Goal: Task Accomplishment & Management: Use online tool/utility

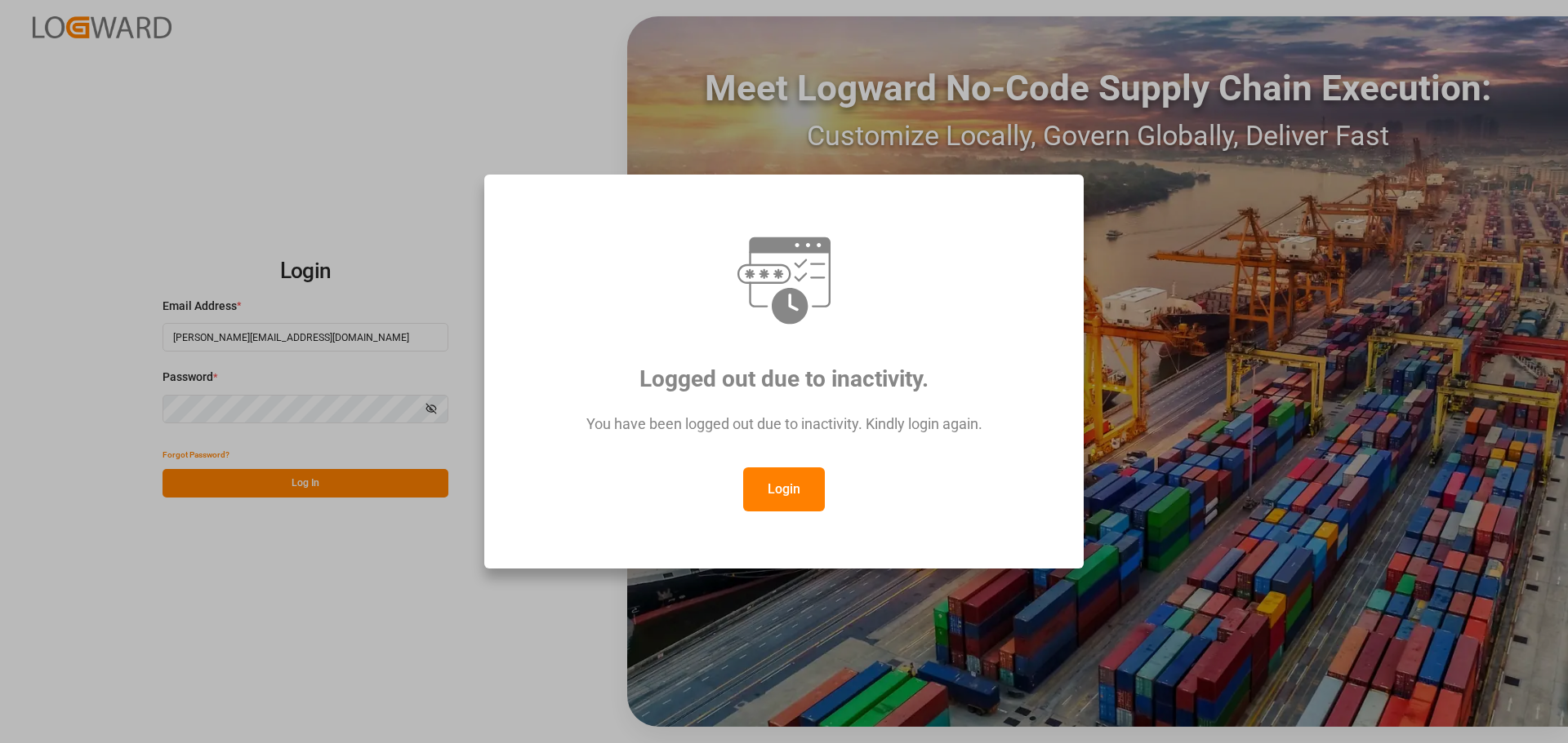
click at [780, 491] on button "Login" at bounding box center [784, 490] width 81 height 44
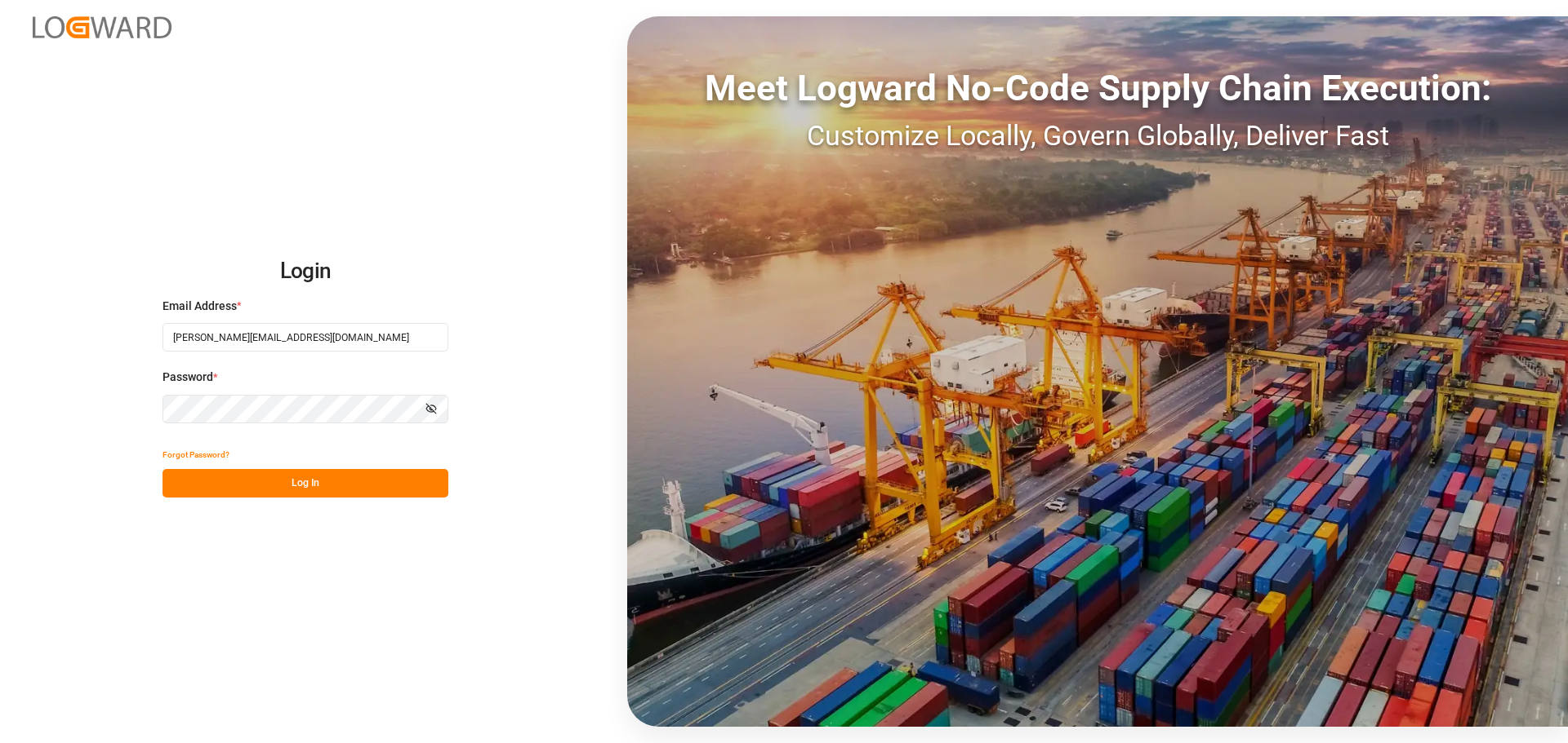
click at [402, 486] on button "Log In" at bounding box center [305, 483] width 286 height 29
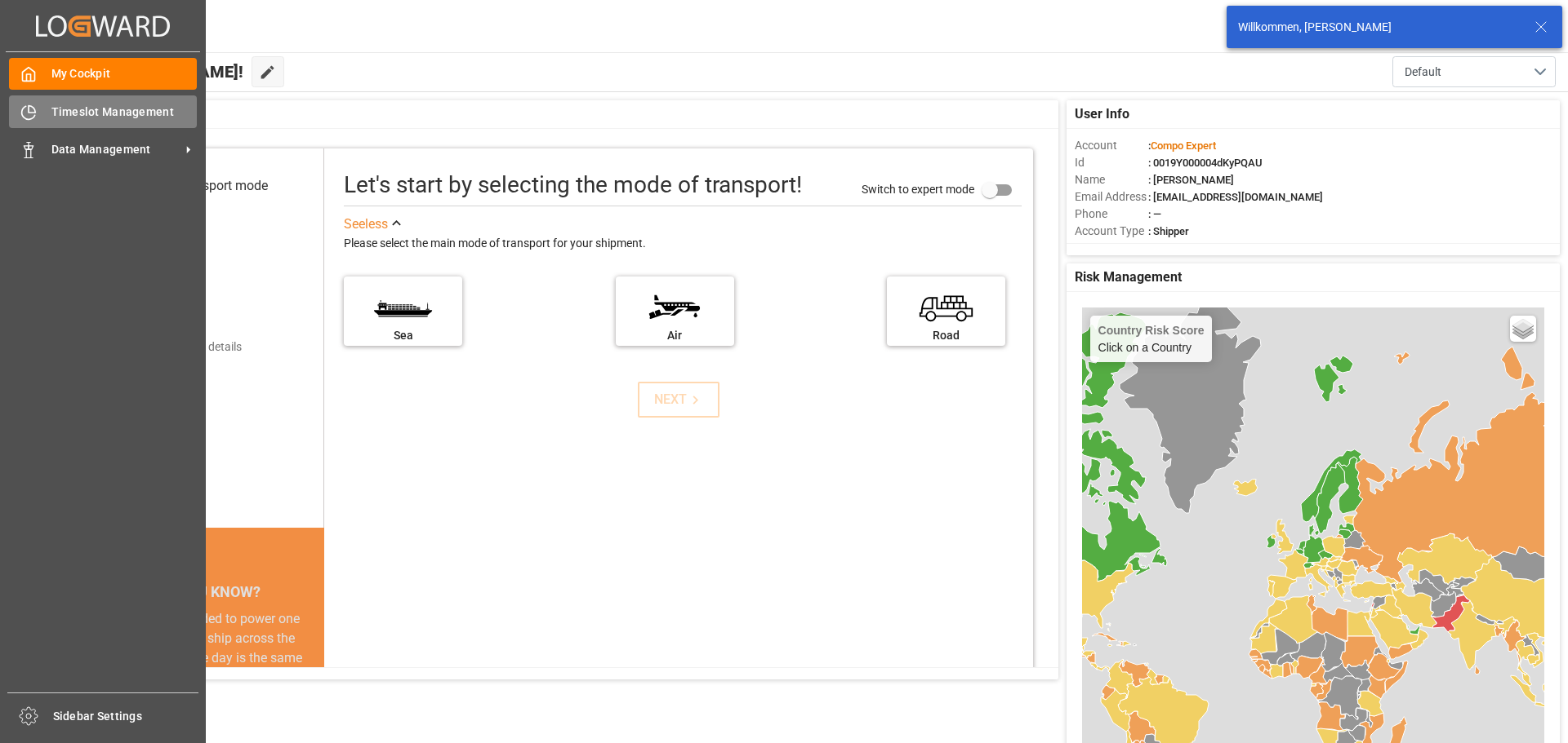
click at [42, 116] on div "Timeslot Management Timeslot Management" at bounding box center [102, 111] width 188 height 32
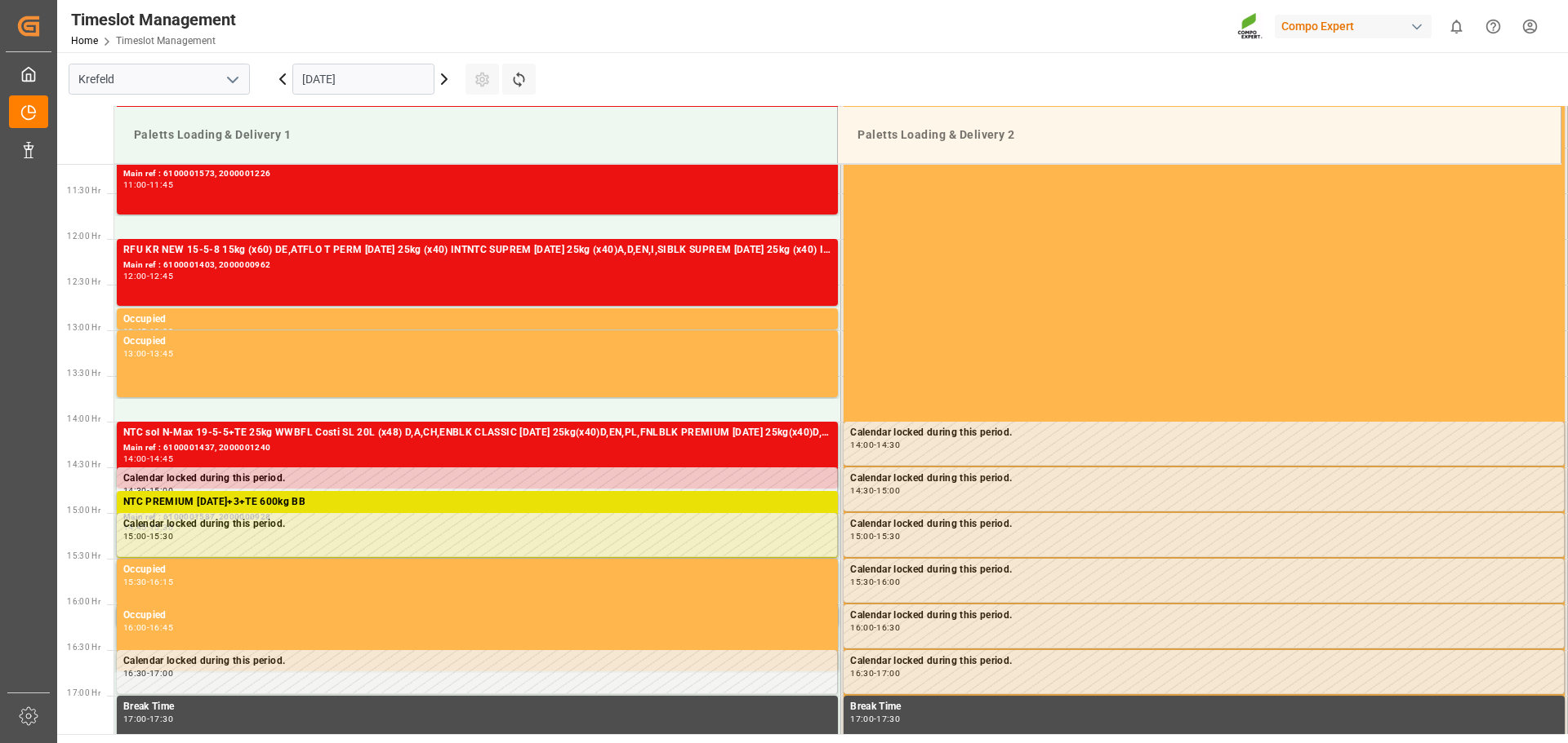
scroll to position [861, 0]
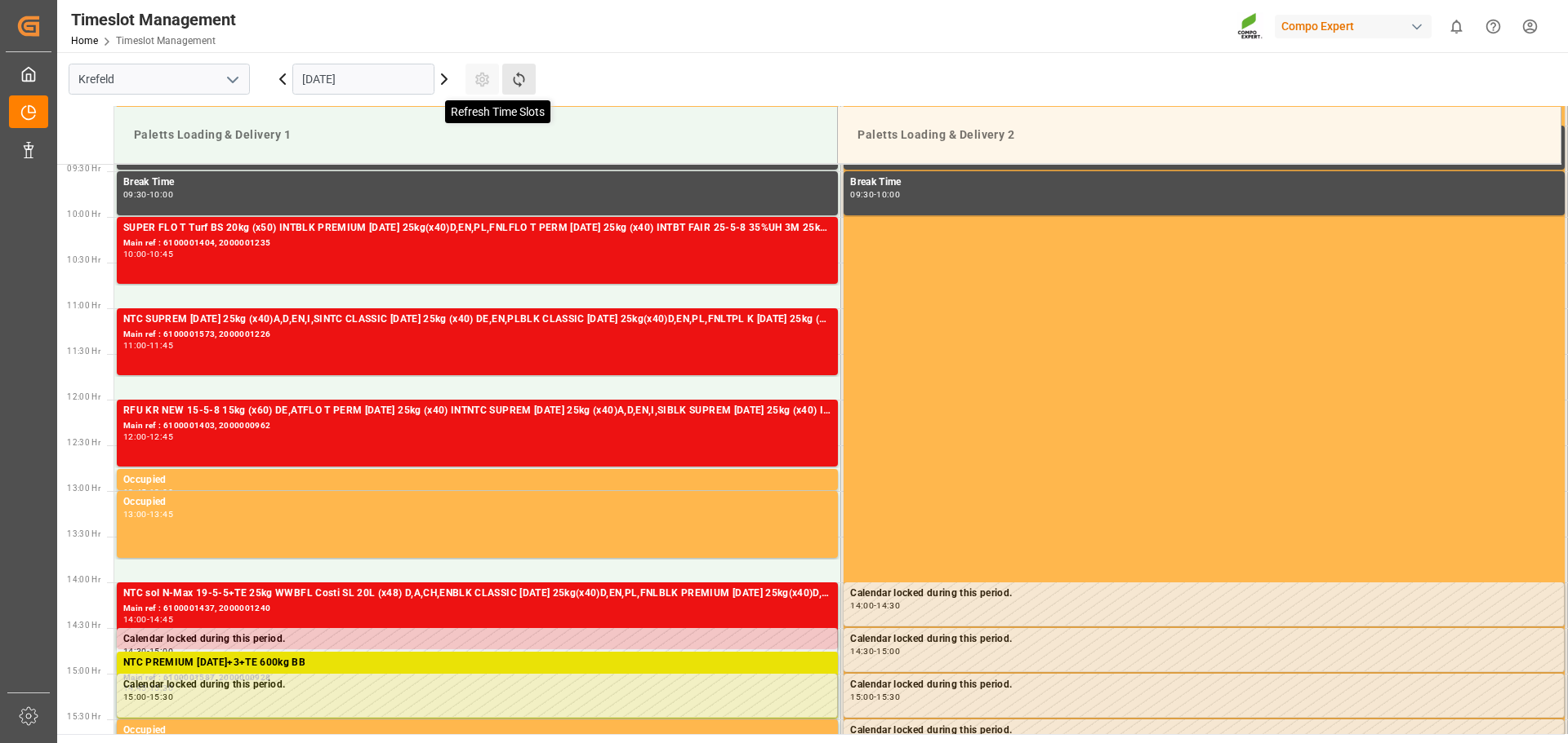
click at [524, 73] on icon at bounding box center [519, 79] width 17 height 17
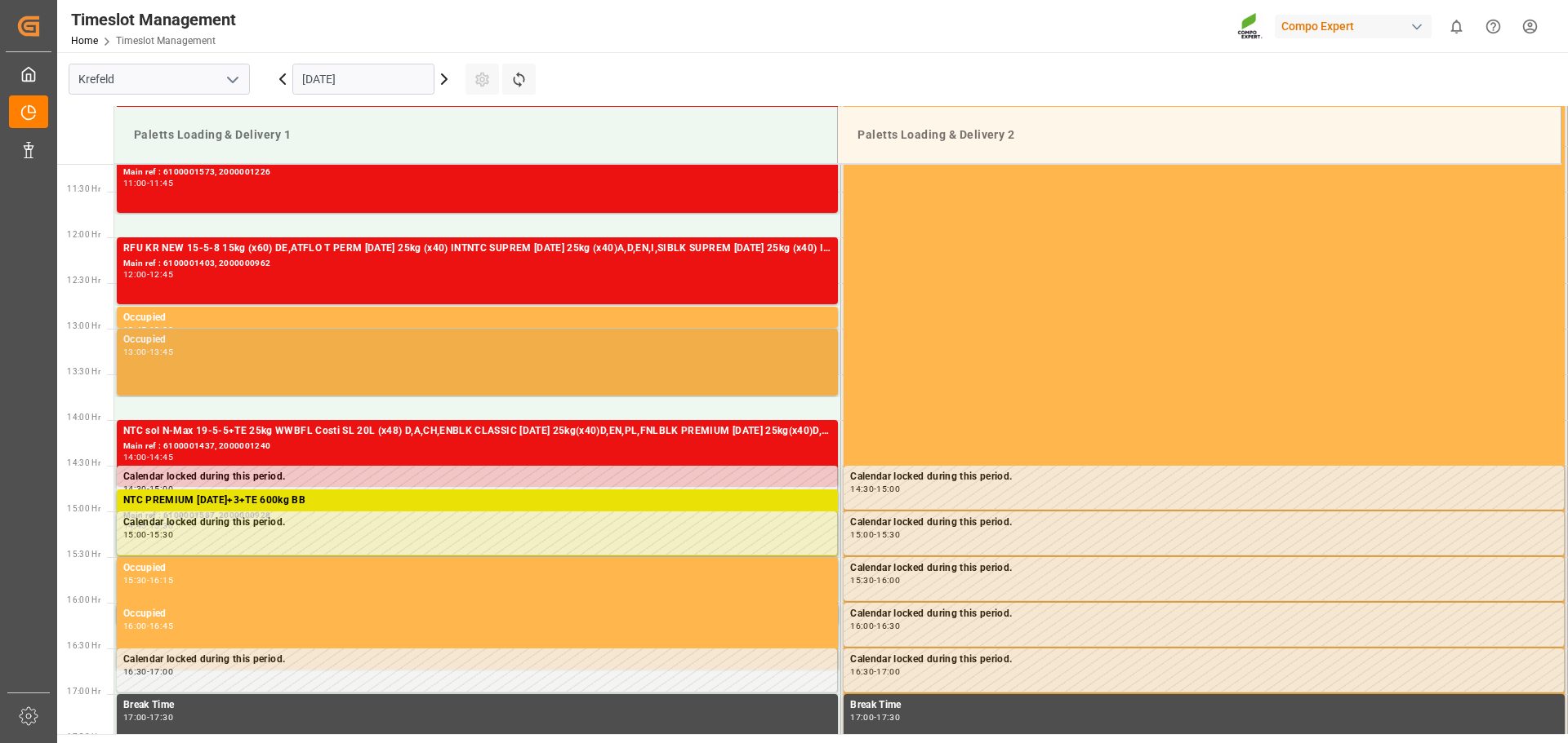
scroll to position [1106, 0]
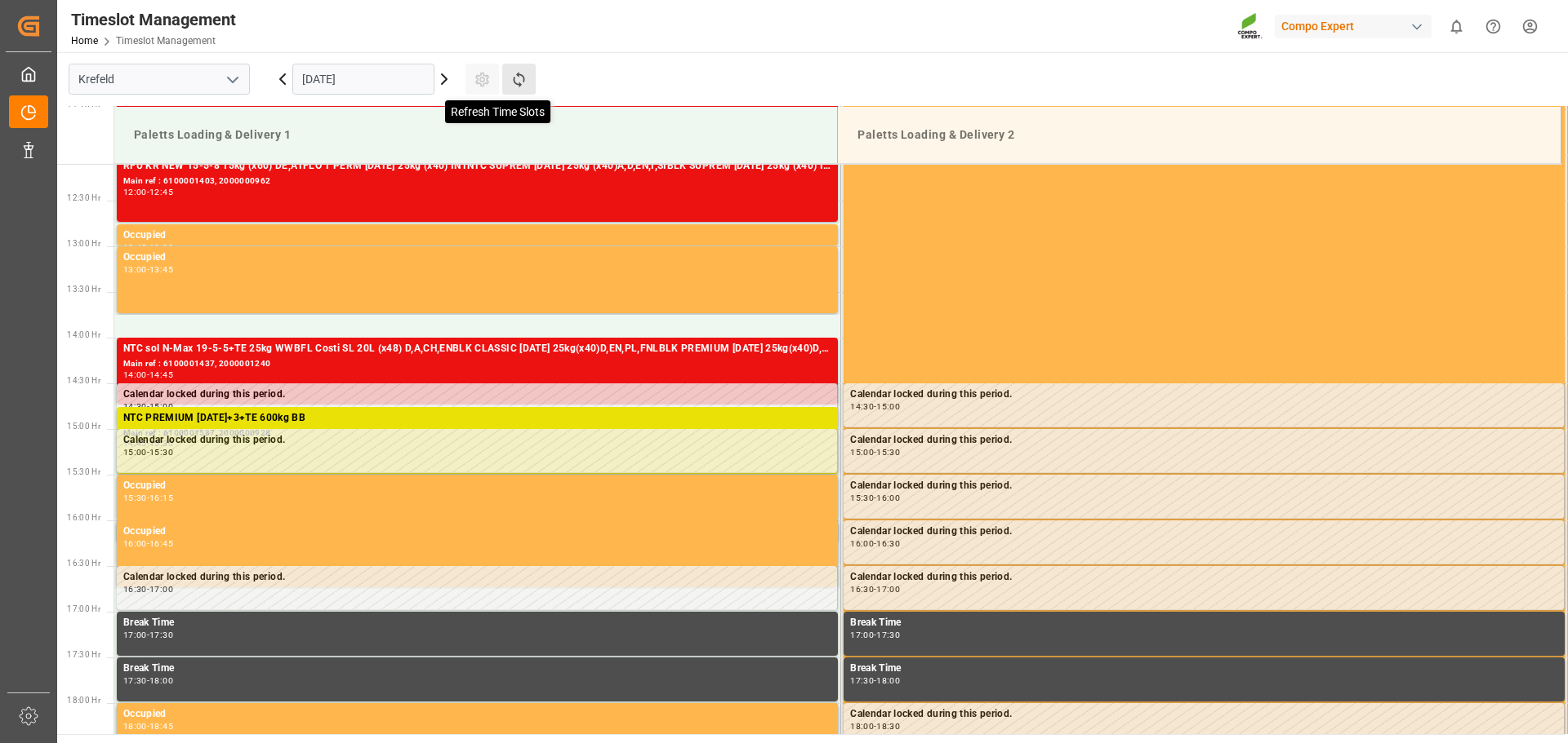
click at [520, 83] on icon at bounding box center [519, 79] width 17 height 17
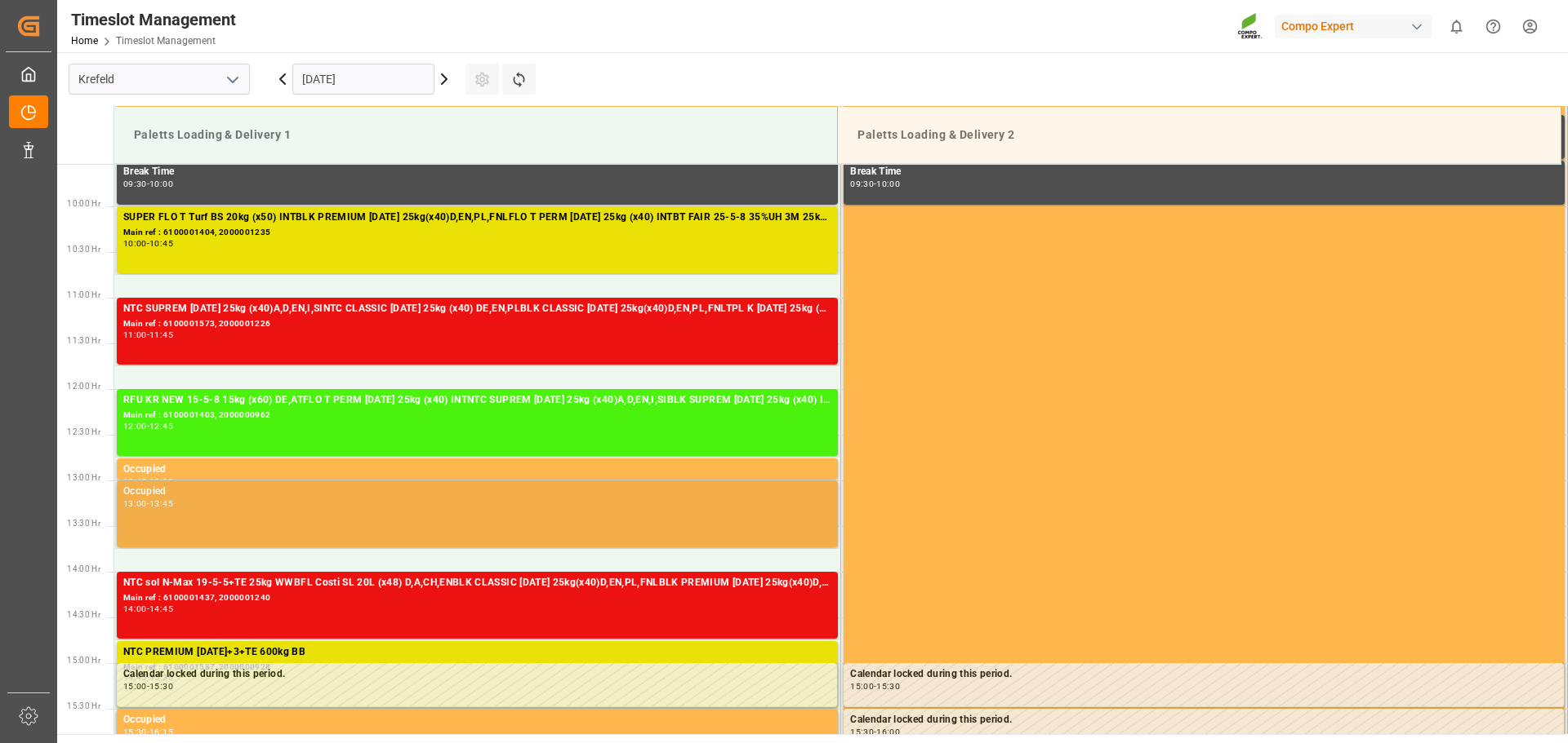
scroll to position [871, 0]
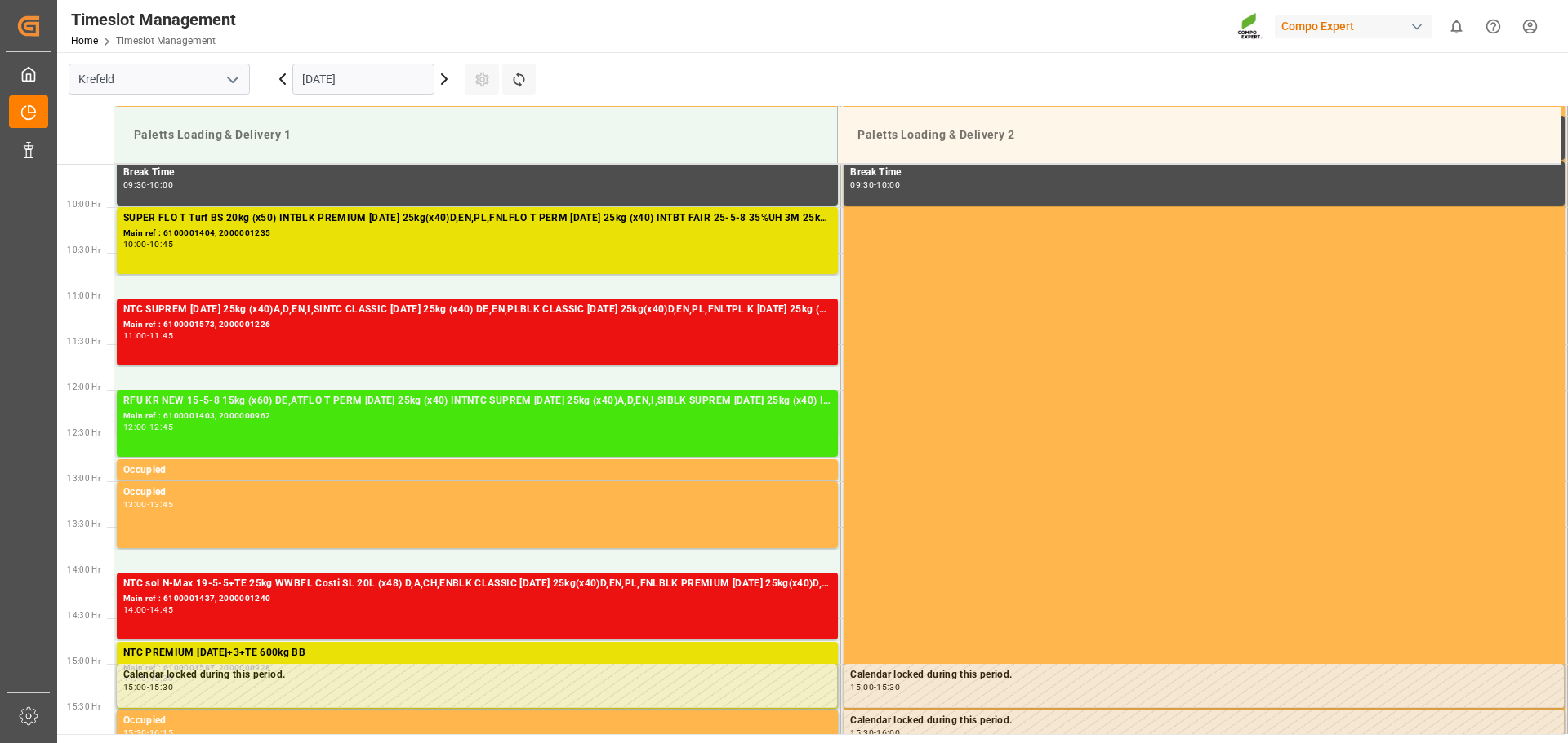
click at [531, 439] on div "RFU KR NEW 15-5-8 15kg (x60) DE,ATFLO T PERM [DATE] 25kg (x40) INTNTC SUPREM [D…" at bounding box center [477, 423] width 708 height 60
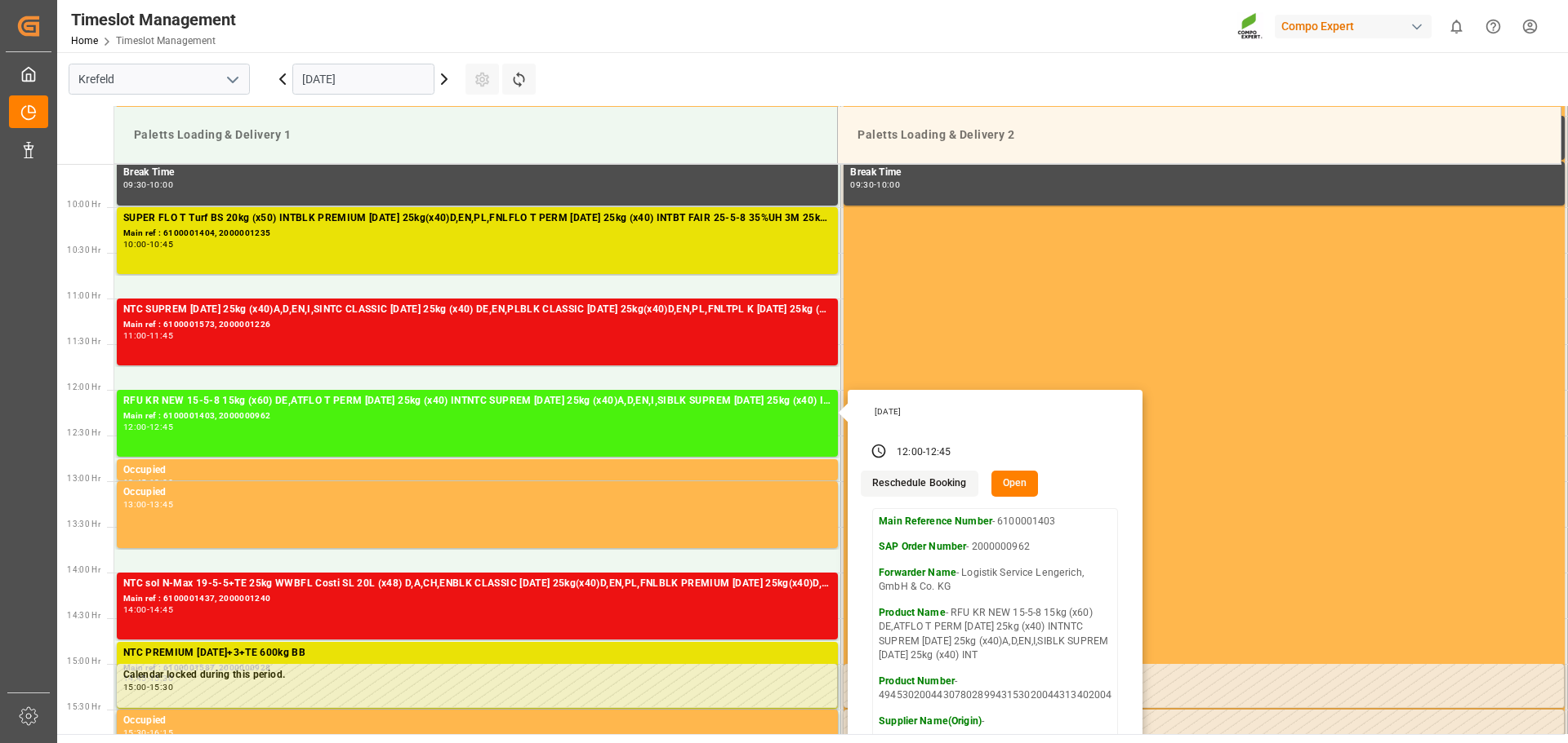
click at [1001, 480] on button "Open" at bounding box center [1015, 483] width 48 height 26
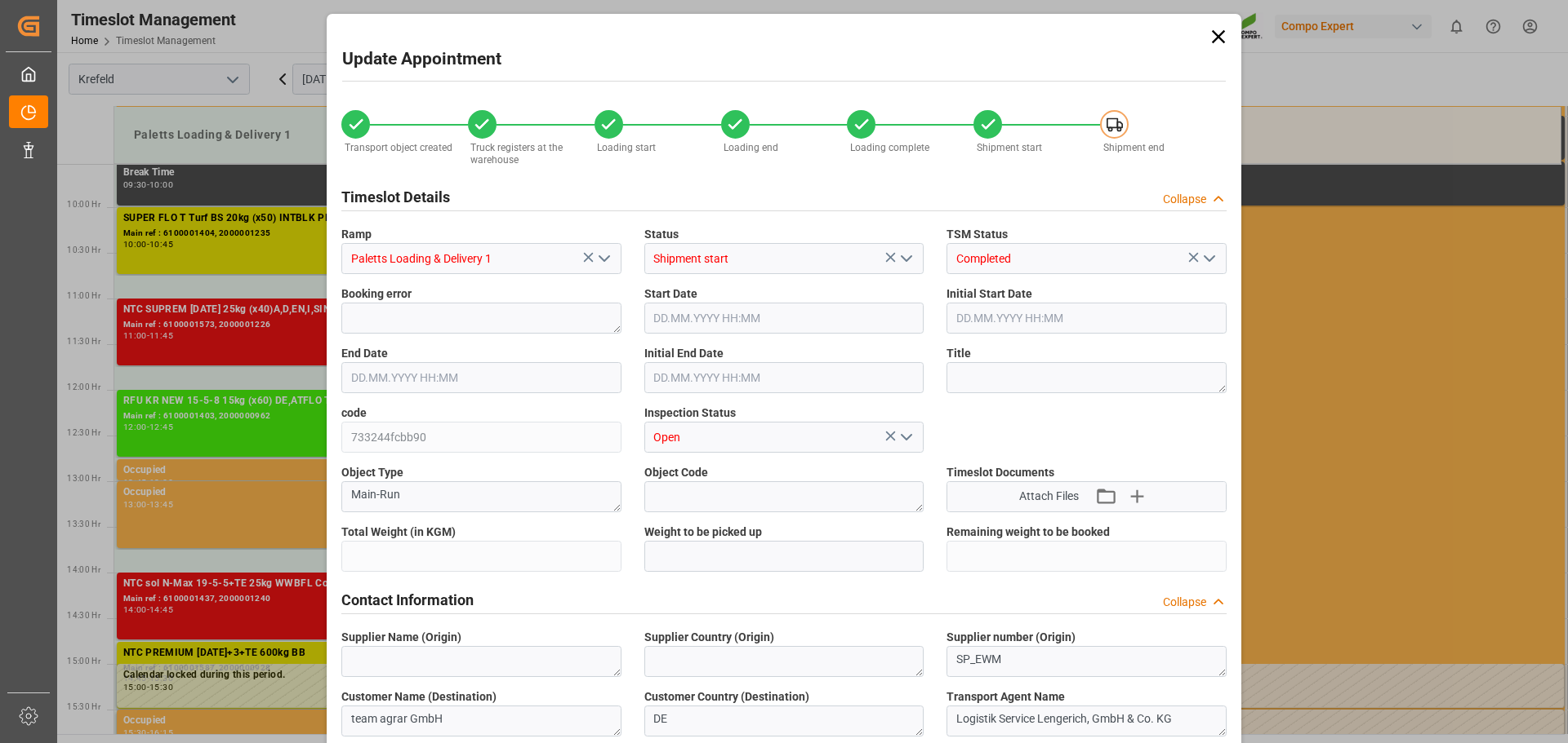
type input "25276.8"
type input "0"
type input "[DATE] 12:00"
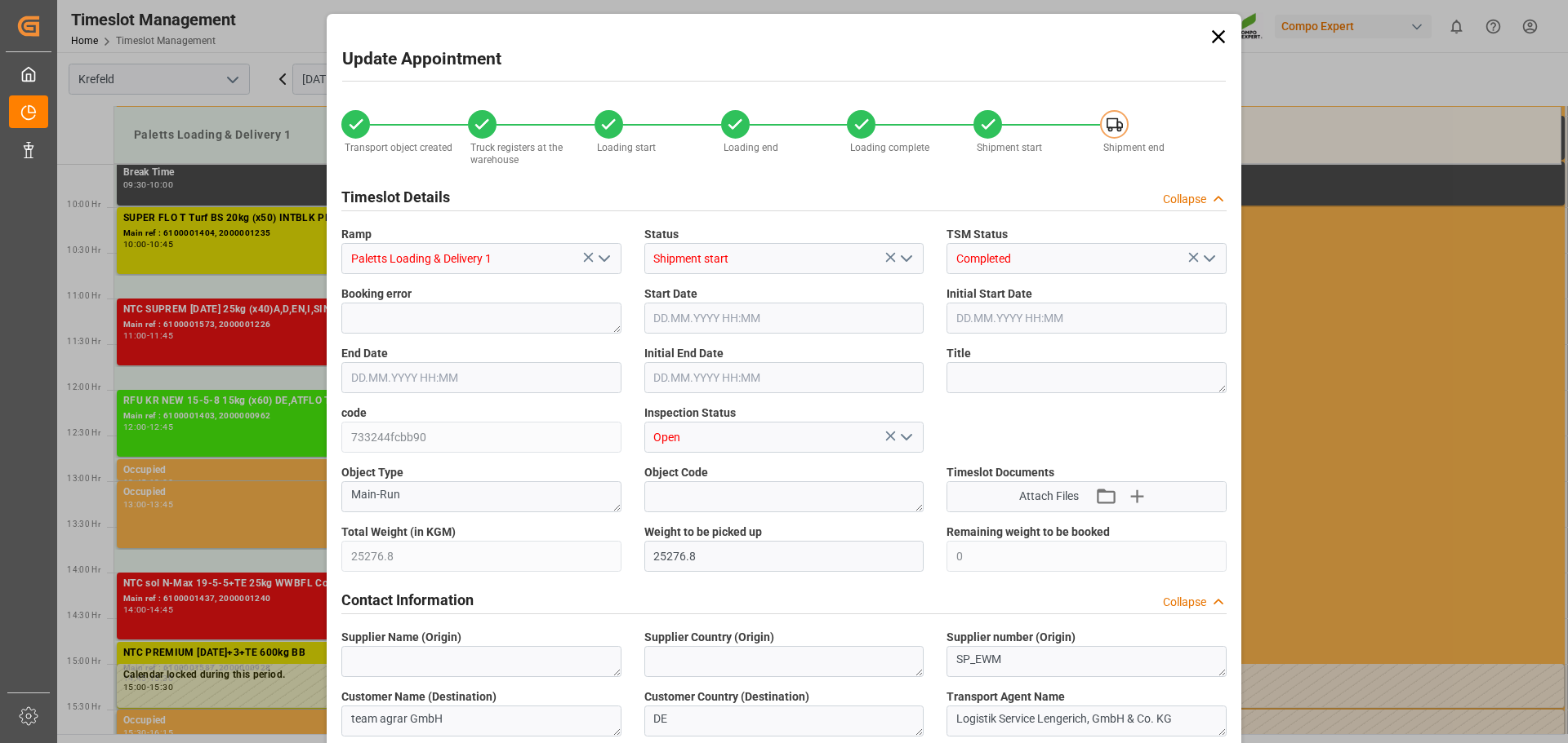
type input "[DATE] 12:00"
type input "[DATE] 12:45"
type input "[DATE] 12:30"
type input "[DATE] 13:51"
type input "[DATE] 16:18"
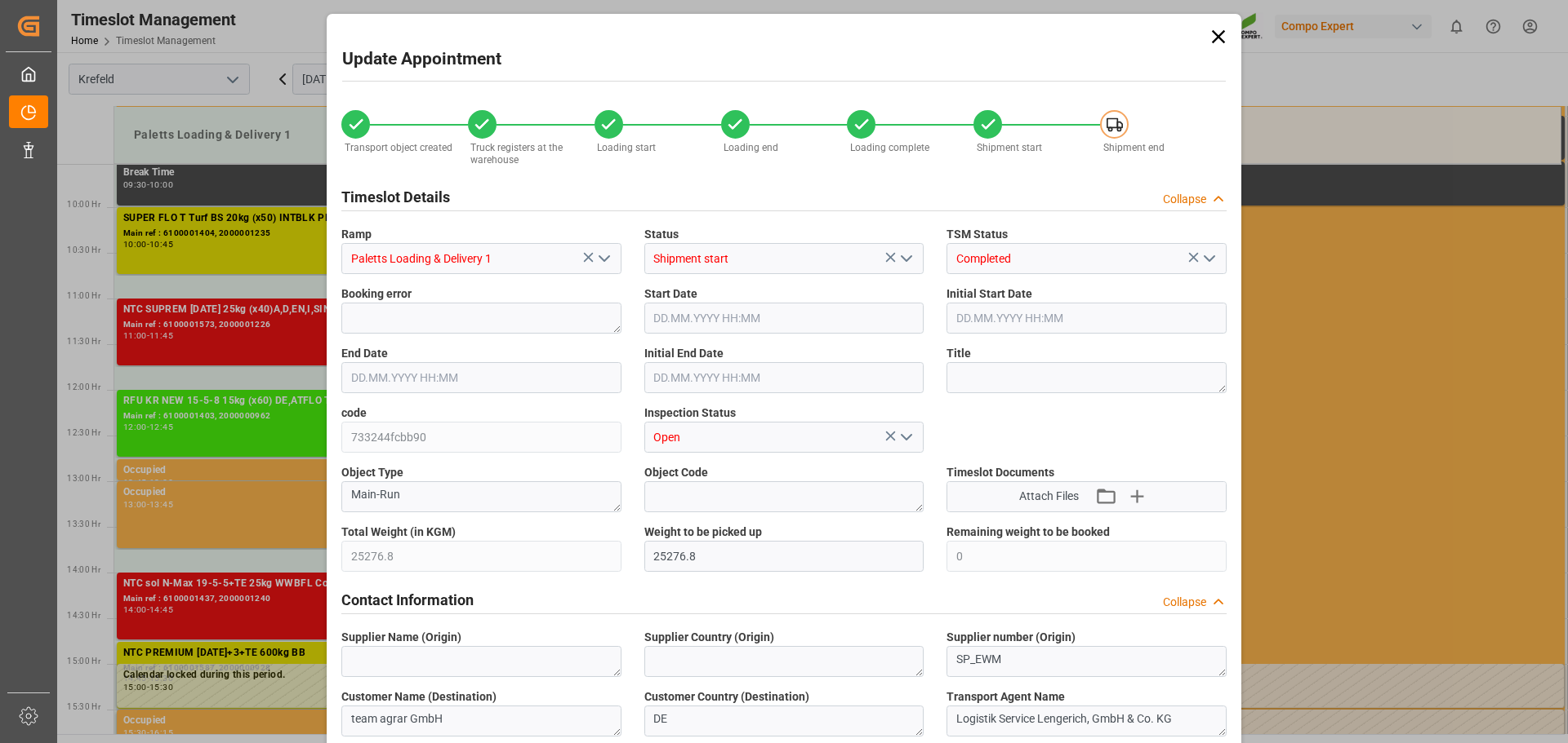
type input "[DATE] 16:18"
type input "[DATE] 16:19"
type input "[DATE] 10:12"
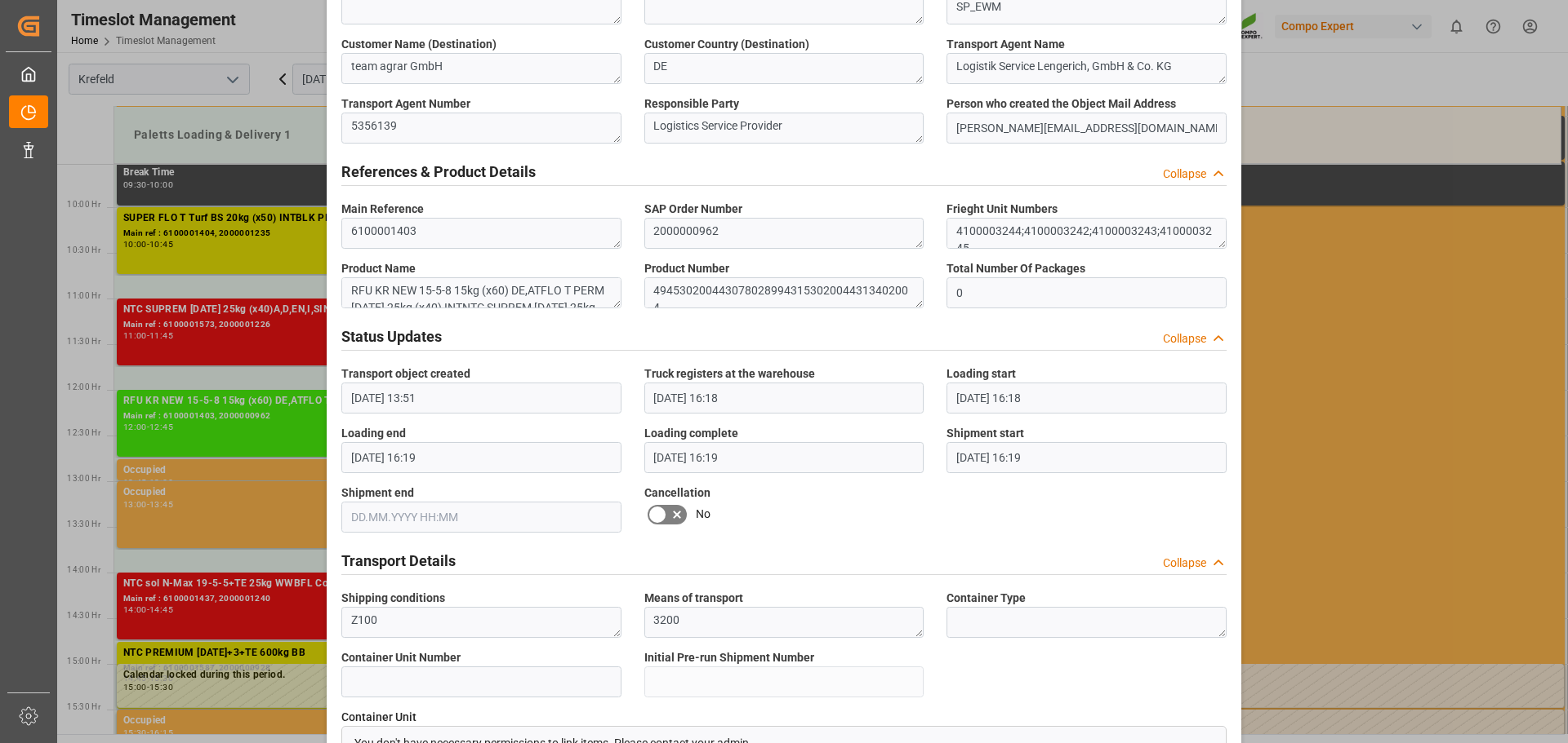
scroll to position [0, 0]
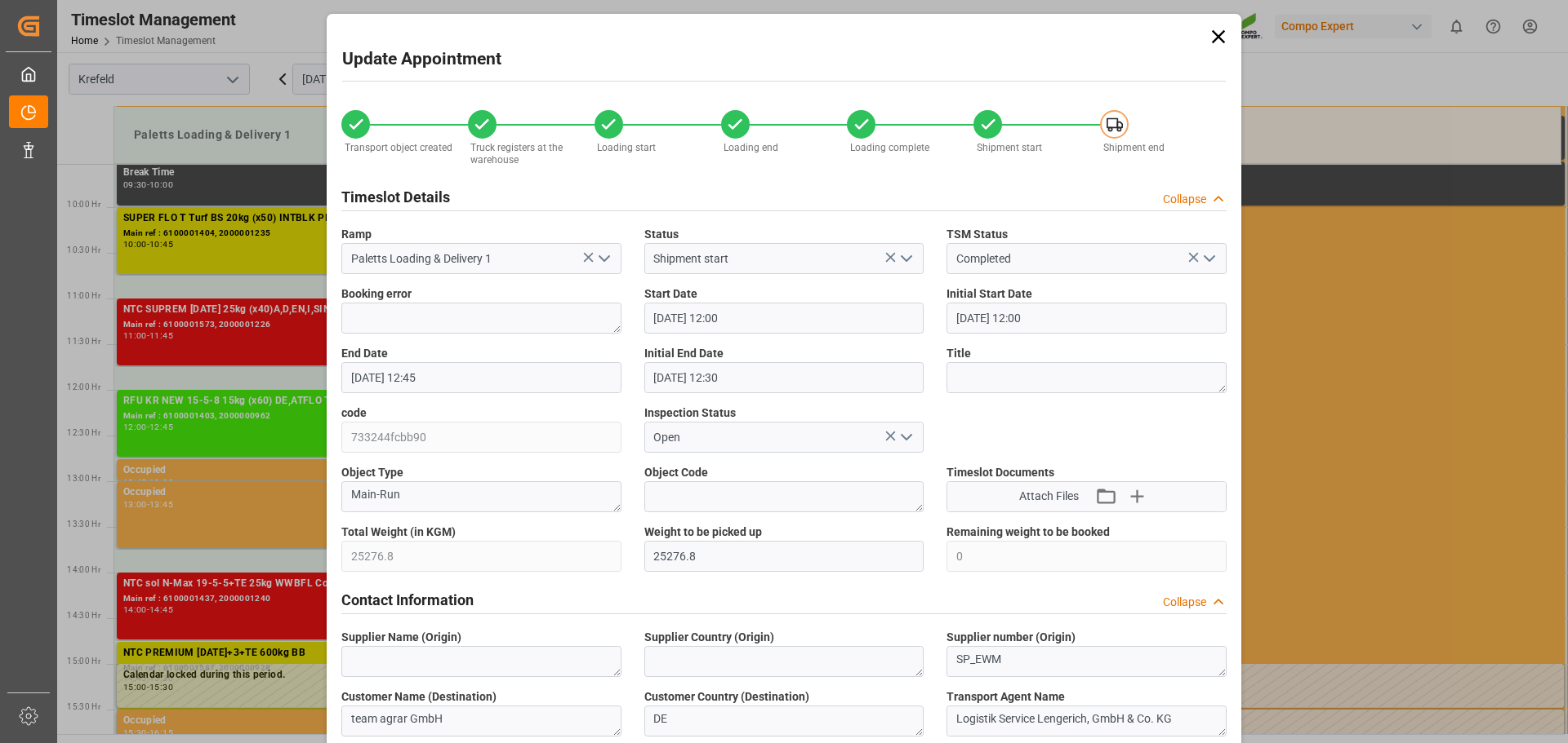
click at [1215, 43] on icon at bounding box center [1218, 36] width 23 height 23
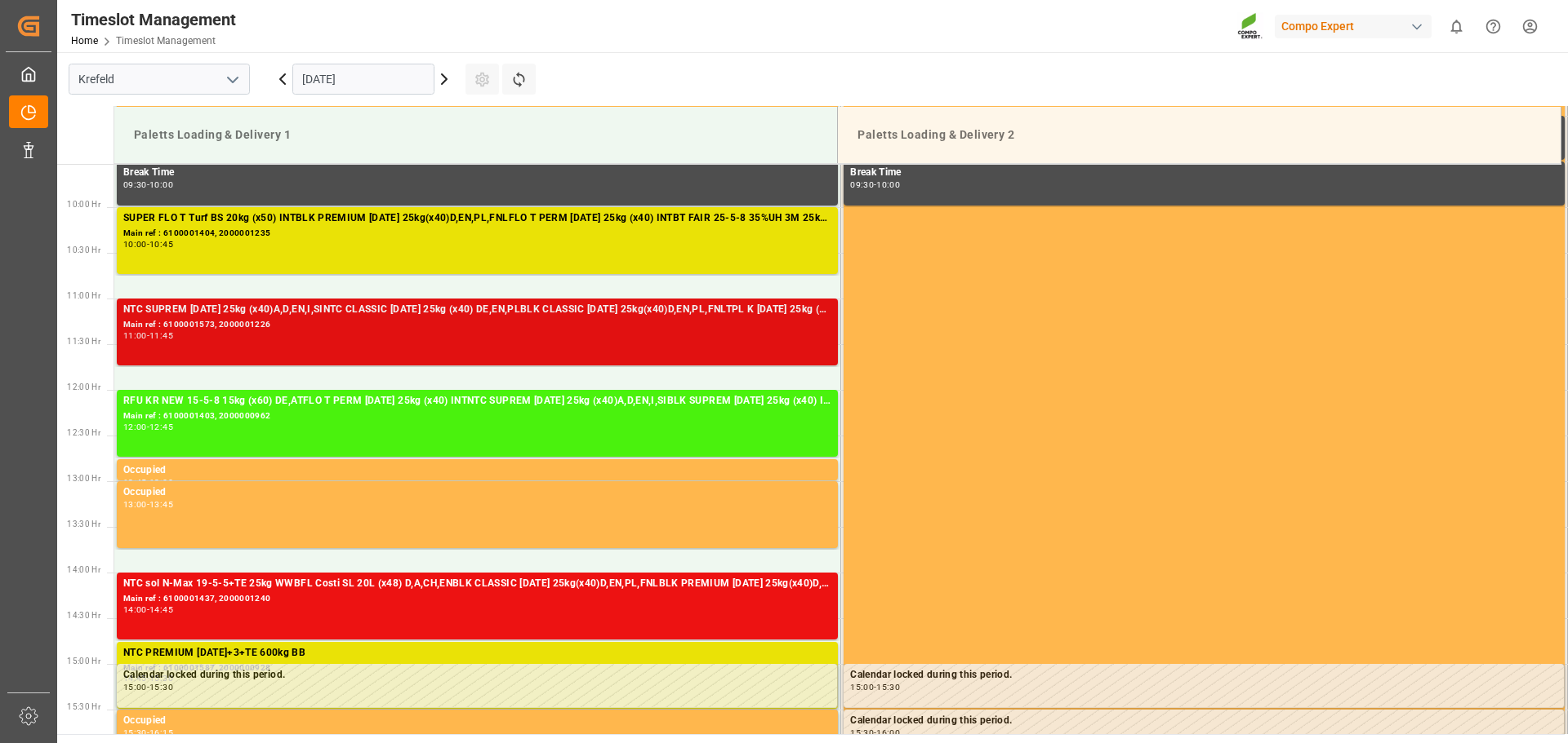
click at [585, 343] on div "NTC SUPREM [DATE] 25kg (x40)A,D,EN,I,SINTC CLASSIC [DATE] 25kg (x40) DE,EN,PLBL…" at bounding box center [477, 331] width 708 height 60
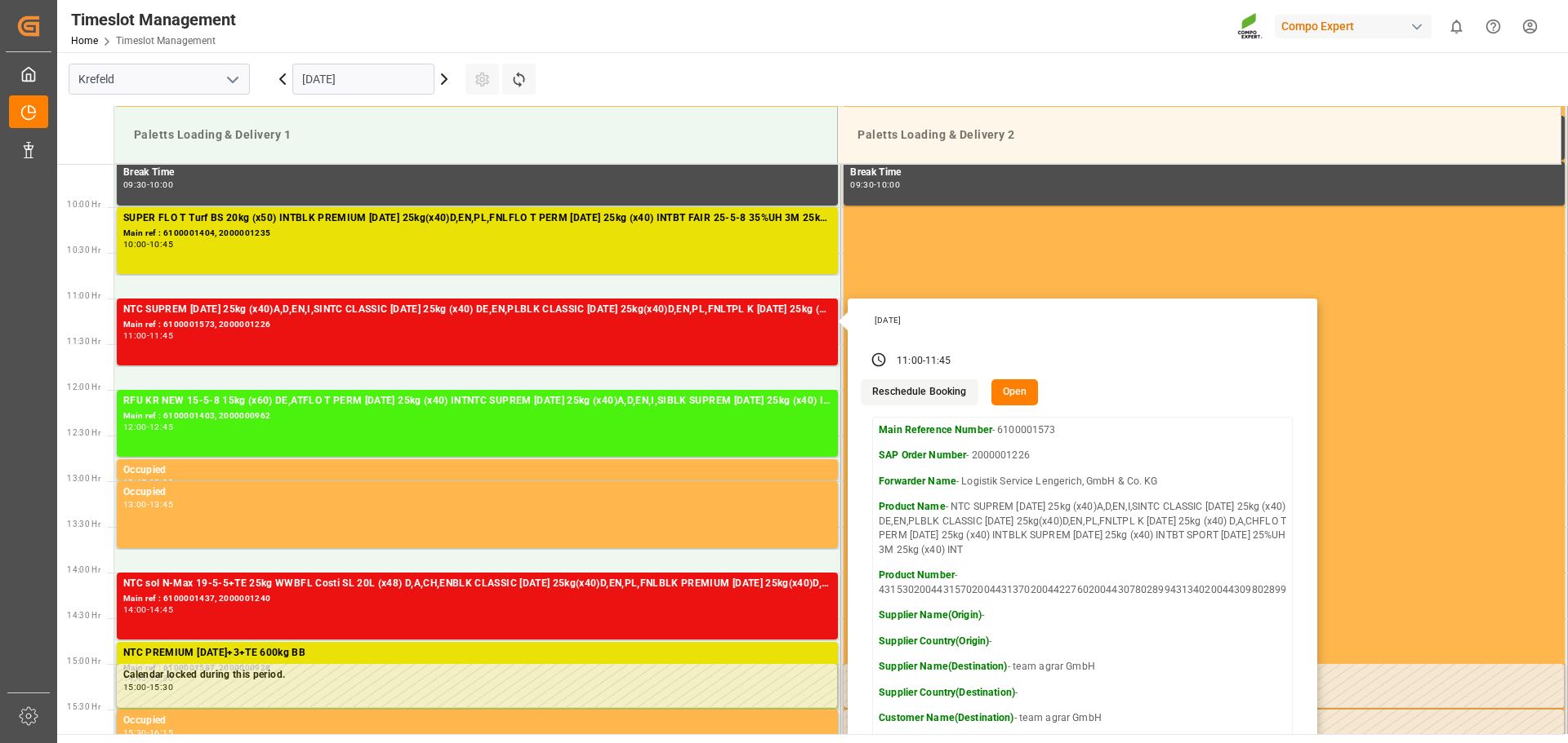
click at [1020, 399] on button "Open" at bounding box center [1015, 392] width 48 height 26
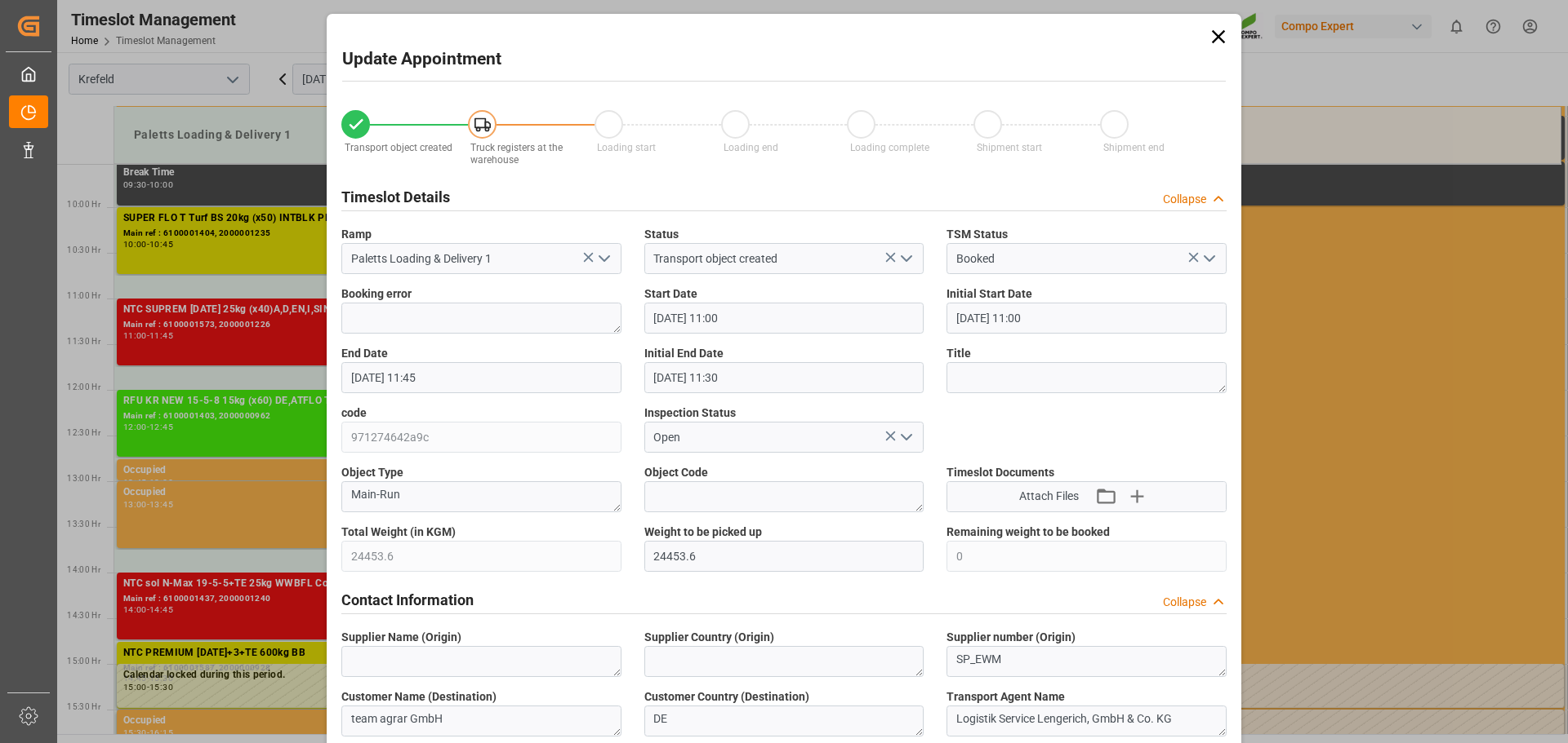
click at [1213, 36] on icon at bounding box center [1218, 36] width 23 height 23
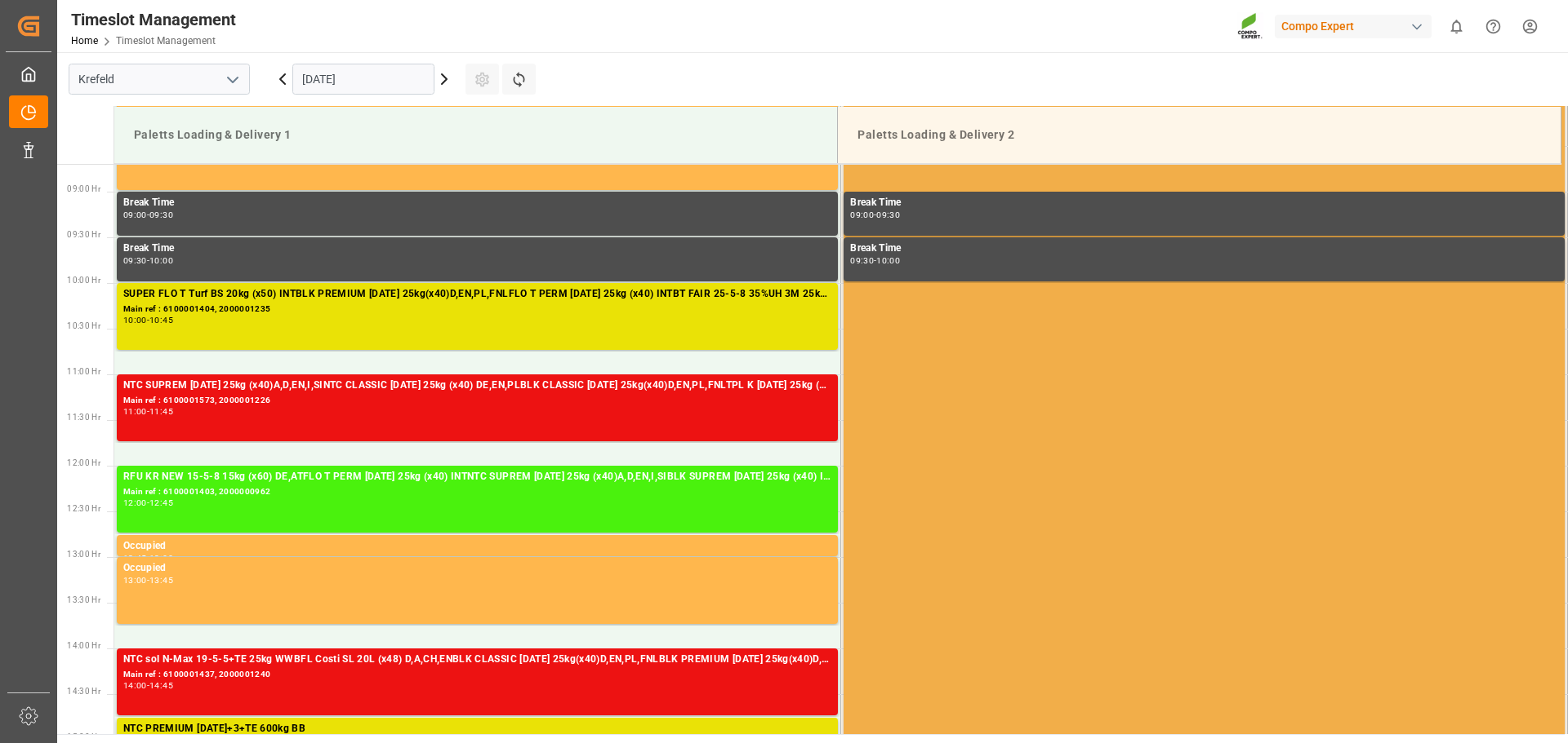
scroll to position [708, 0]
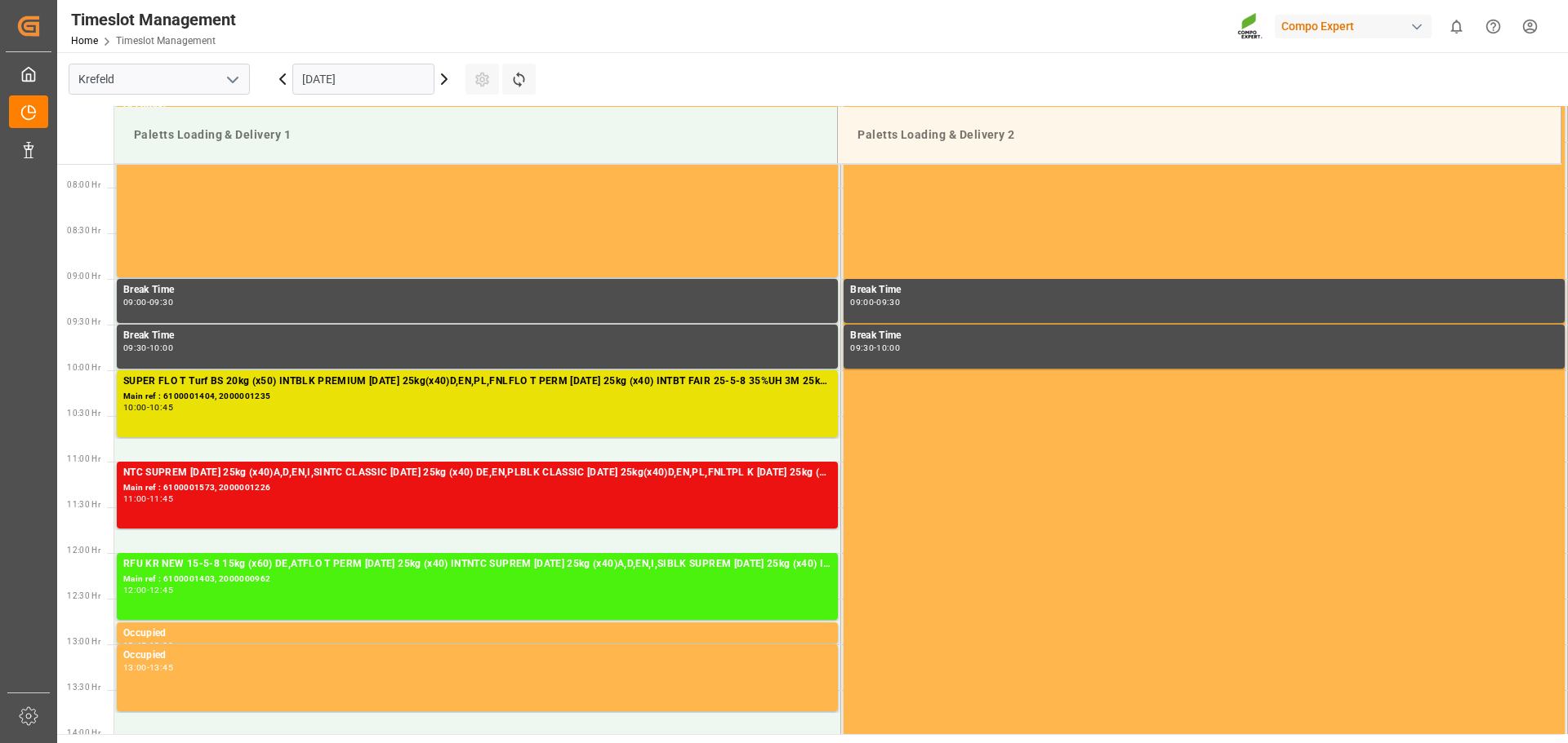
click at [1541, 28] on html "Created by potrace 1.15, written by [PERSON_NAME] [DATE]-[DATE] Created by potr…" at bounding box center [784, 372] width 1568 height 743
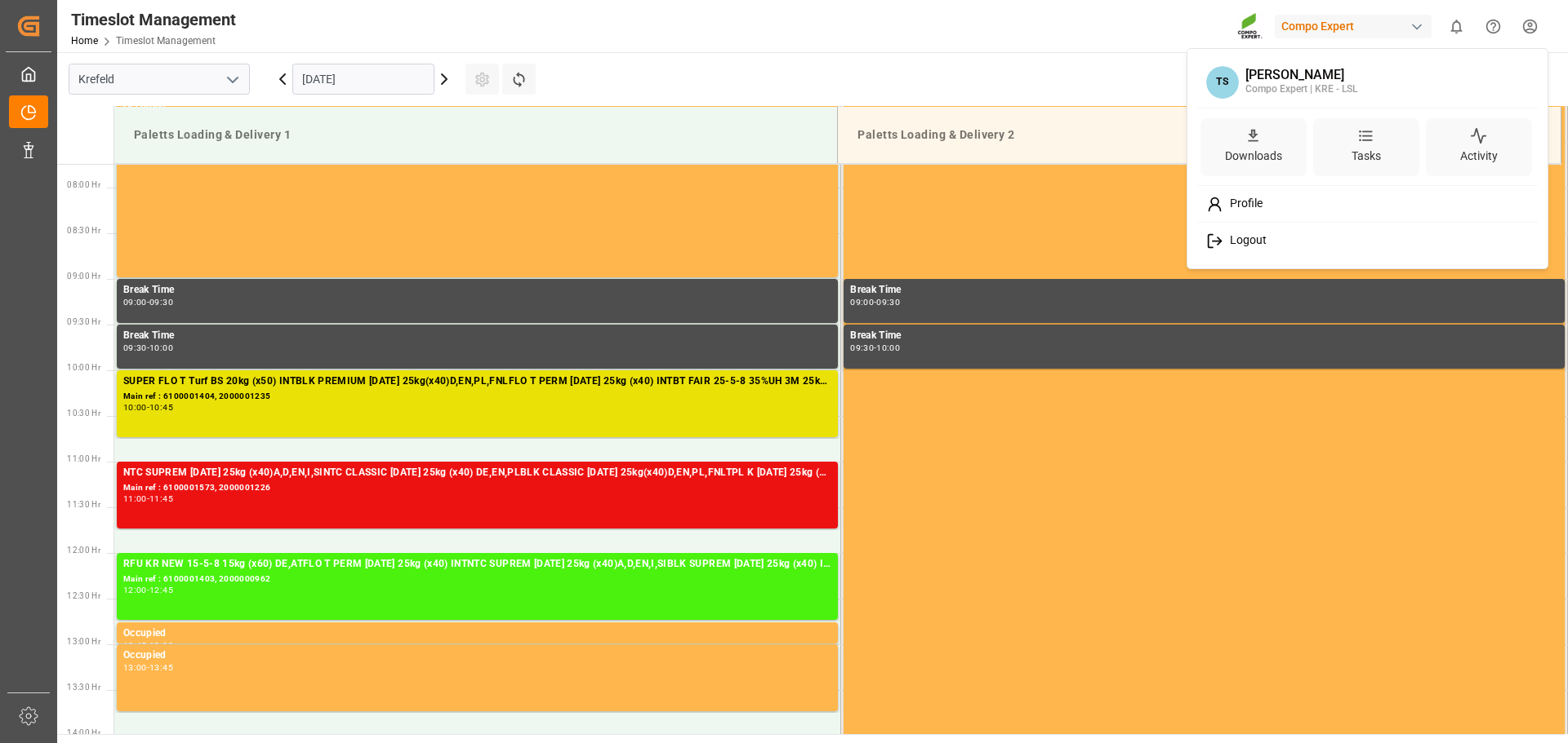
click at [1266, 244] on div "Logout" at bounding box center [1367, 242] width 334 height 31
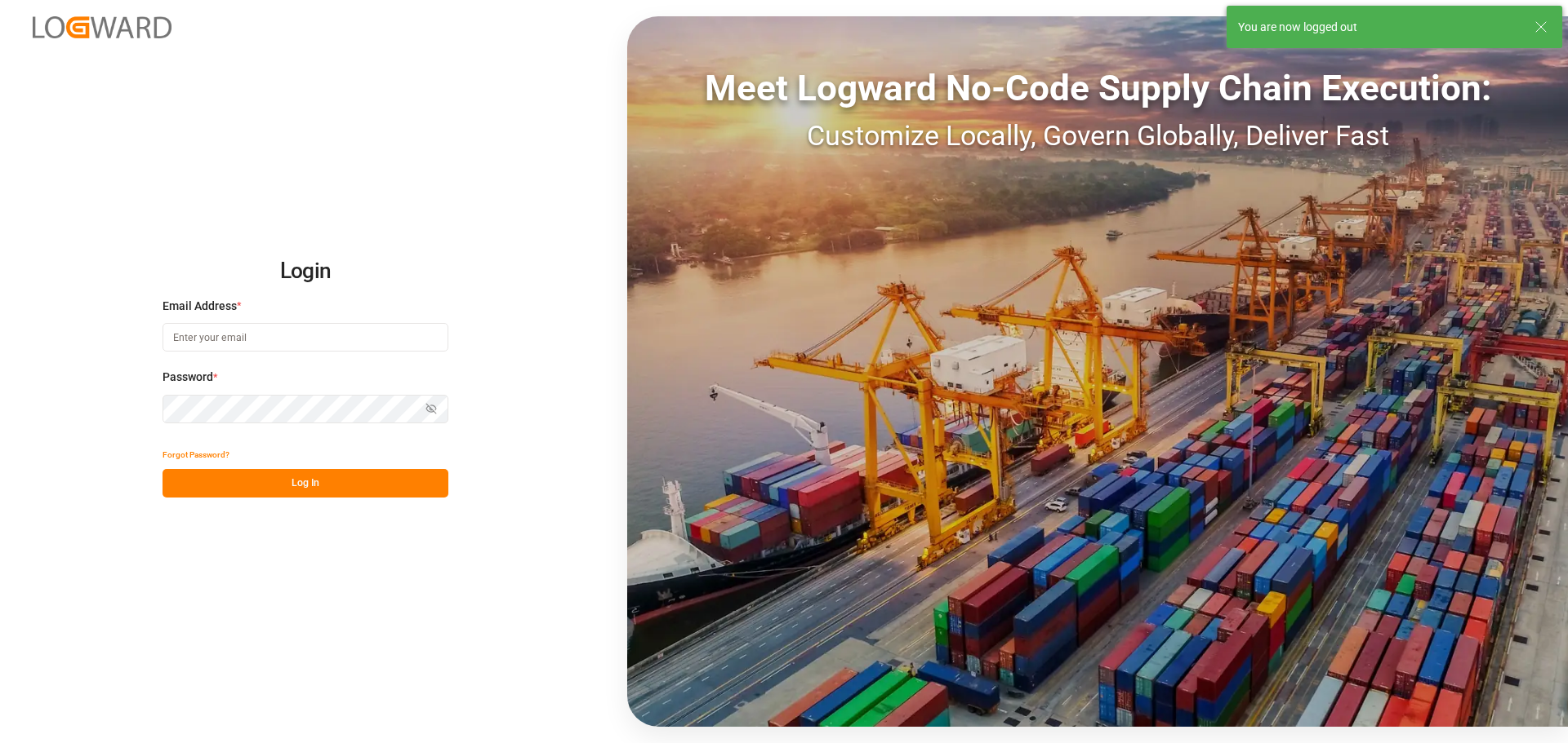
type input "[PERSON_NAME][EMAIL_ADDRESS][DOMAIN_NAME]"
